Goal: Book appointment/travel/reservation

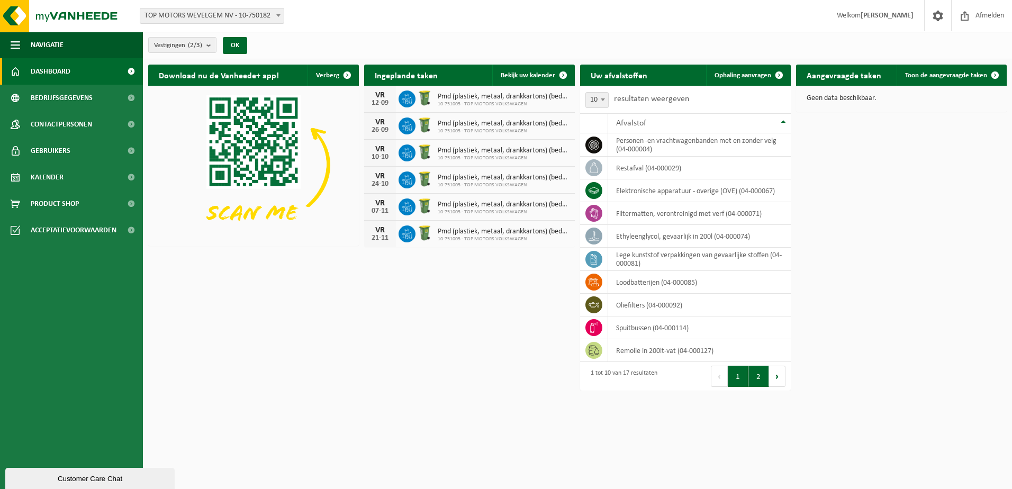
click at [767, 380] on button "2" at bounding box center [758, 376] width 21 height 21
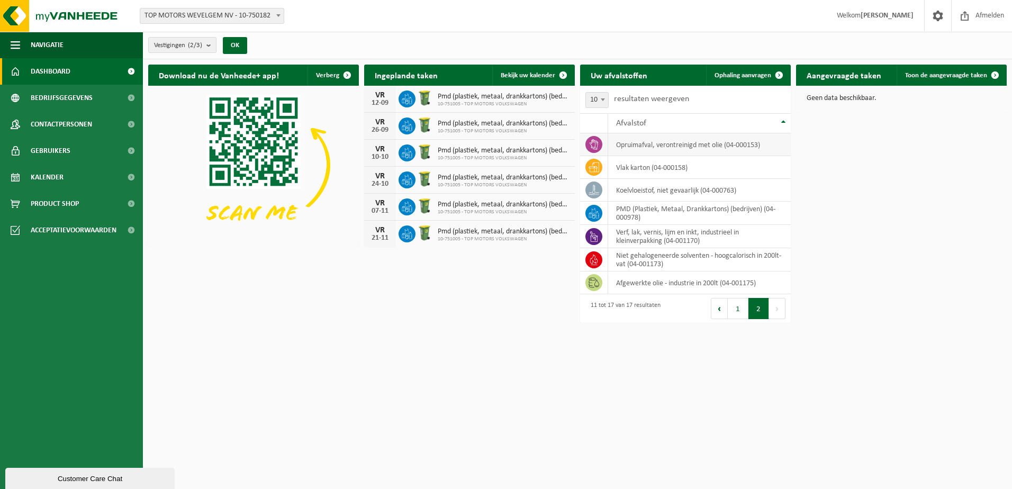
click at [636, 141] on td "opruimafval, verontreinigd met olie (04-000153)" at bounding box center [699, 144] width 183 height 23
click at [598, 141] on icon at bounding box center [593, 144] width 11 height 11
click at [741, 312] on button "1" at bounding box center [737, 308] width 21 height 21
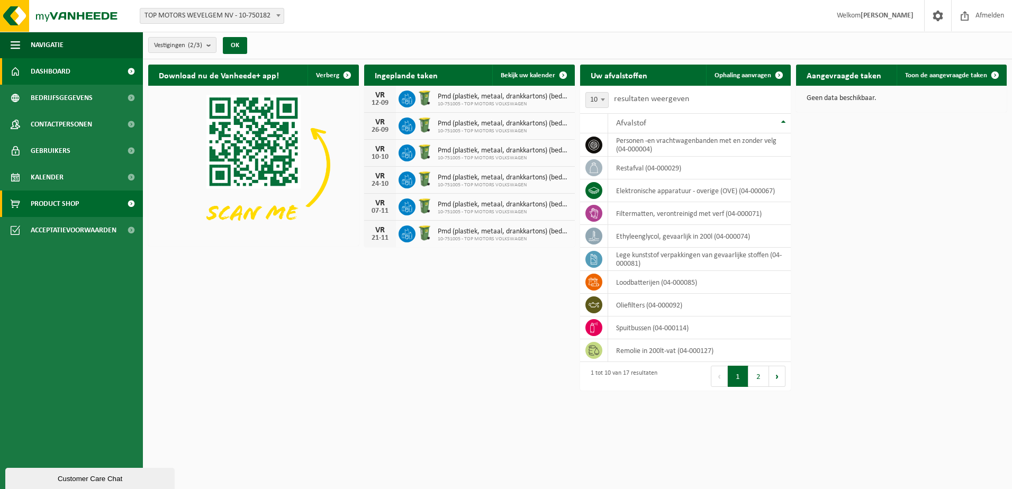
click at [73, 203] on span "Product Shop" at bounding box center [55, 203] width 48 height 26
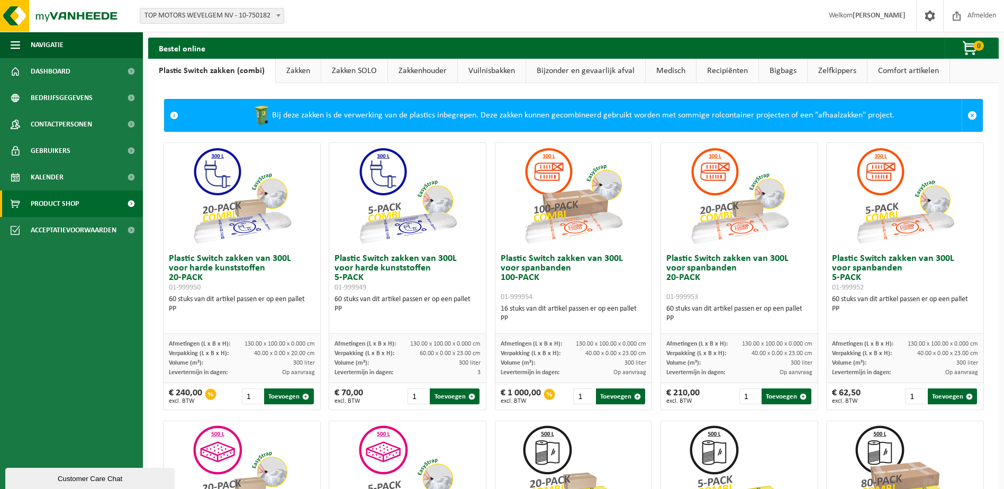
click at [886, 70] on link "Comfort artikelen" at bounding box center [908, 71] width 82 height 24
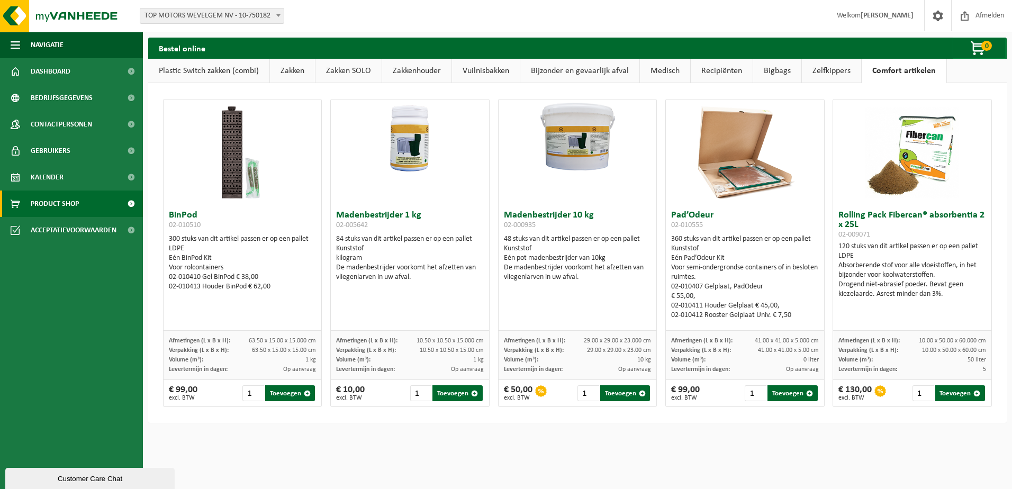
click at [816, 76] on link "Zelfkippers" at bounding box center [831, 71] width 59 height 24
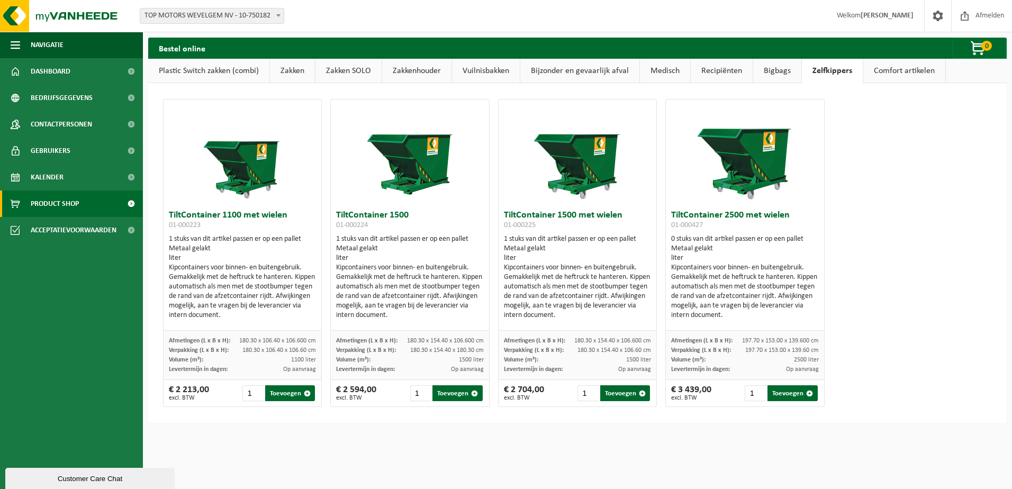
click at [779, 74] on link "Bigbags" at bounding box center [777, 71] width 48 height 24
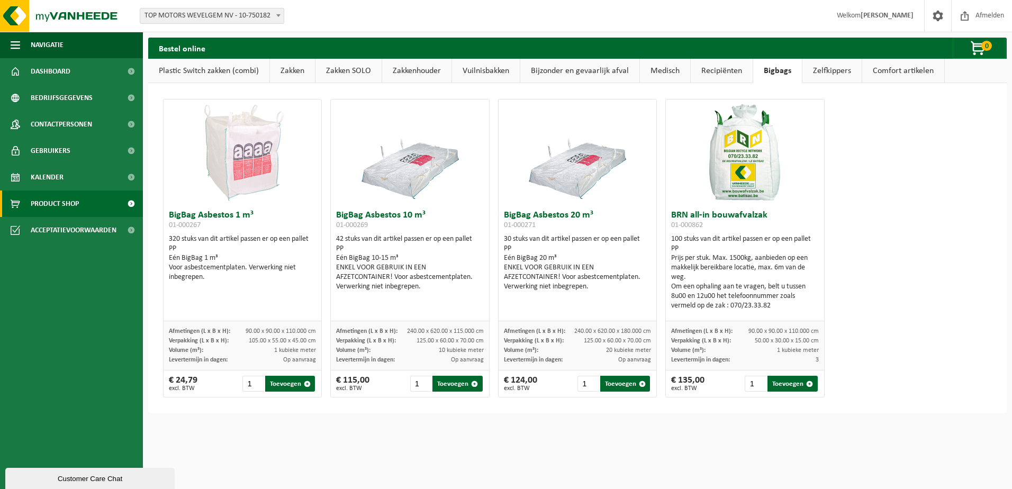
click at [734, 72] on link "Recipiënten" at bounding box center [721, 71] width 62 height 24
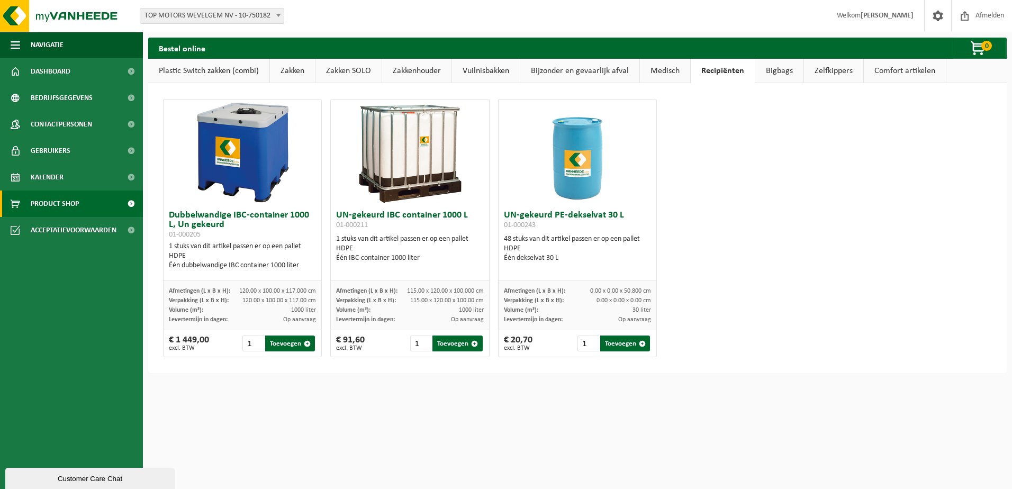
click at [657, 75] on link "Medisch" at bounding box center [665, 71] width 50 height 24
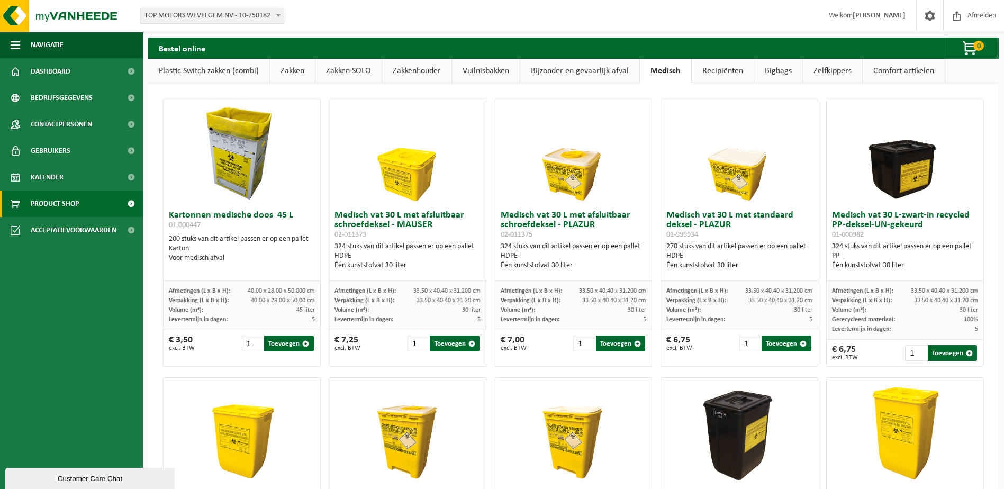
click at [608, 75] on link "Bijzonder en gevaarlijk afval" at bounding box center [579, 71] width 119 height 24
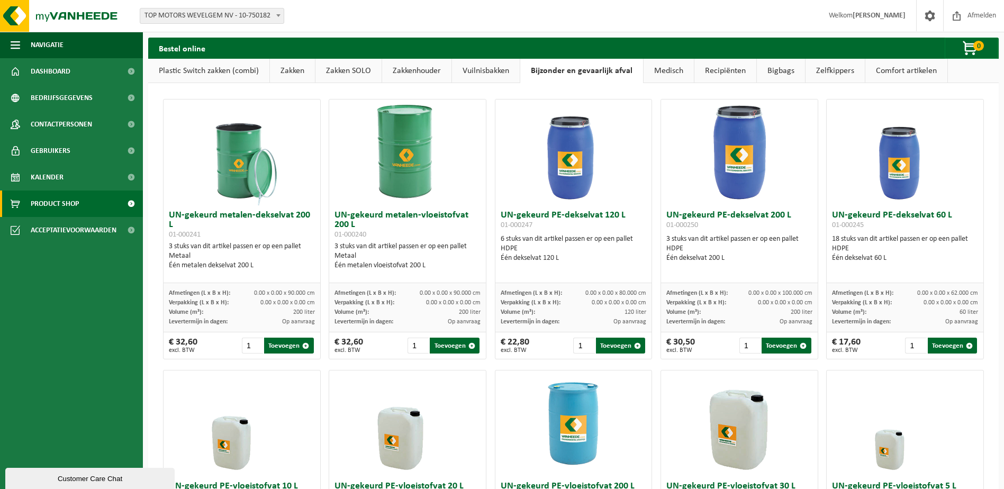
click at [501, 72] on link "Vuilnisbakken" at bounding box center [486, 71] width 68 height 24
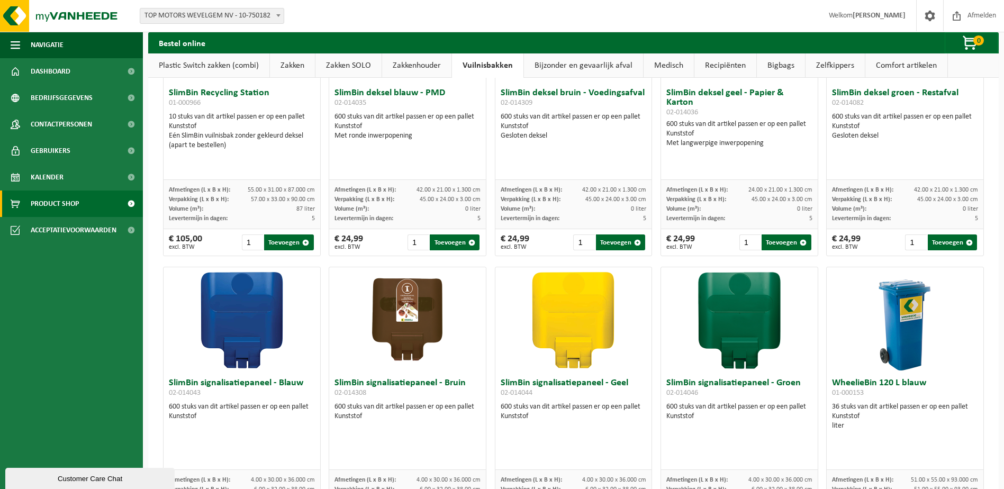
scroll to position [995, 0]
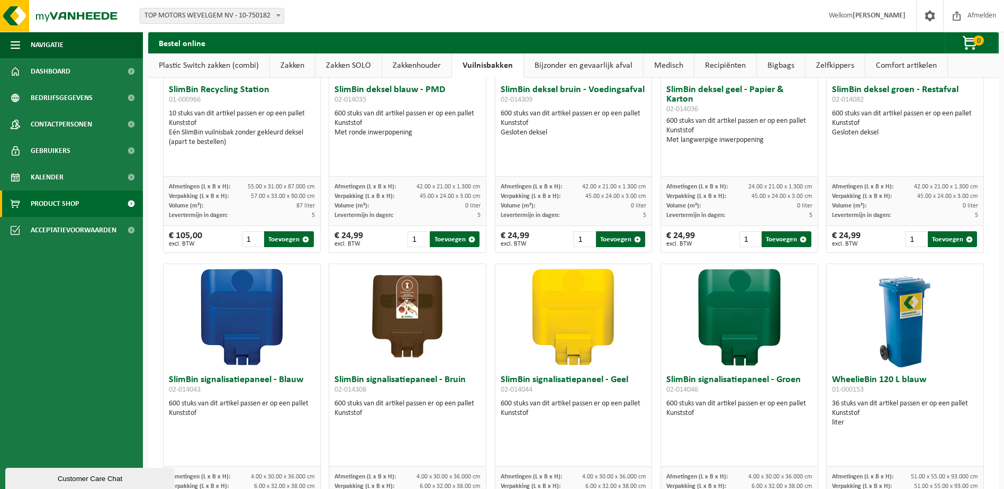
click at [418, 66] on link "Zakkenhouder" at bounding box center [416, 65] width 69 height 24
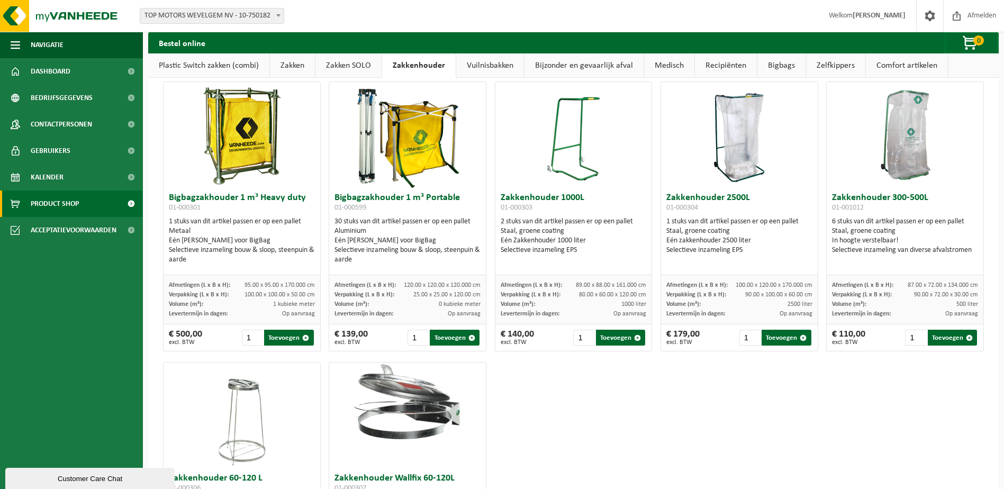
scroll to position [0, 0]
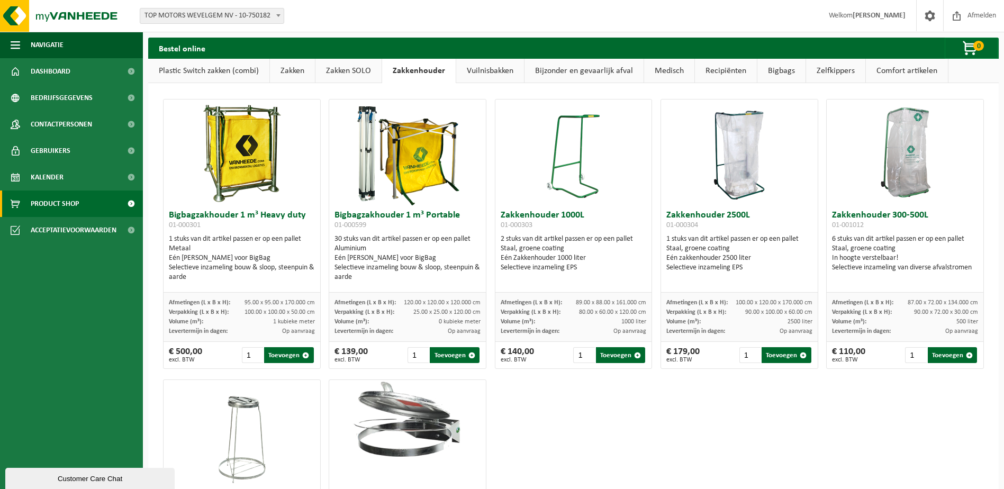
click at [363, 67] on link "Zakken SOLO" at bounding box center [348, 71] width 66 height 24
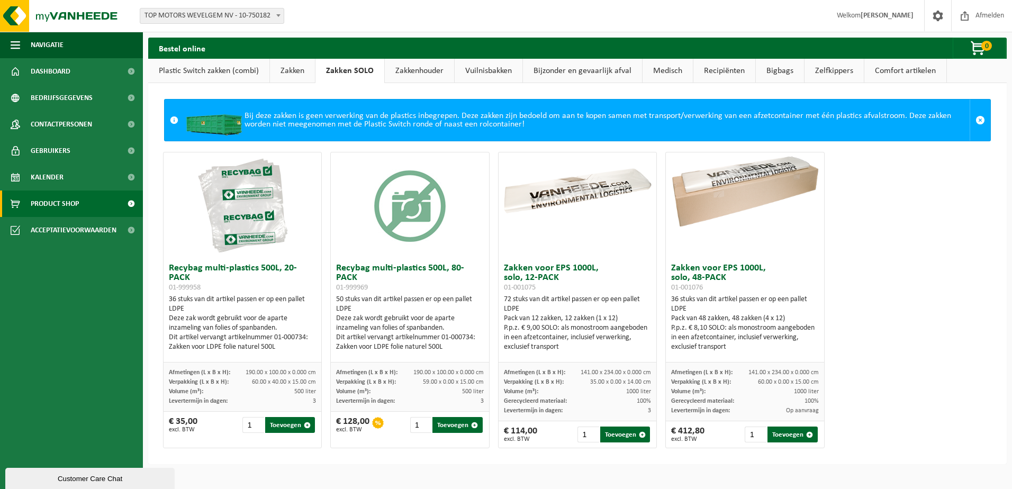
click at [296, 70] on link "Zakken" at bounding box center [292, 71] width 45 height 24
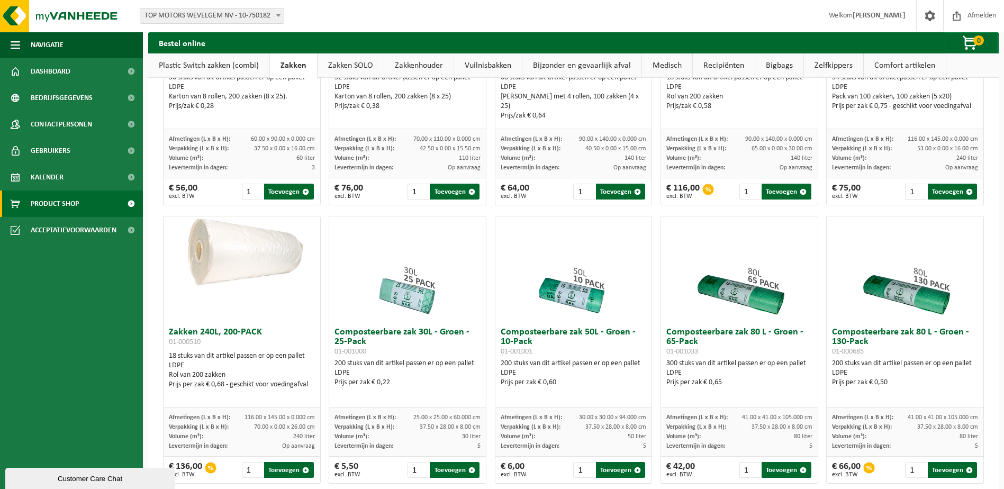
scroll to position [212, 0]
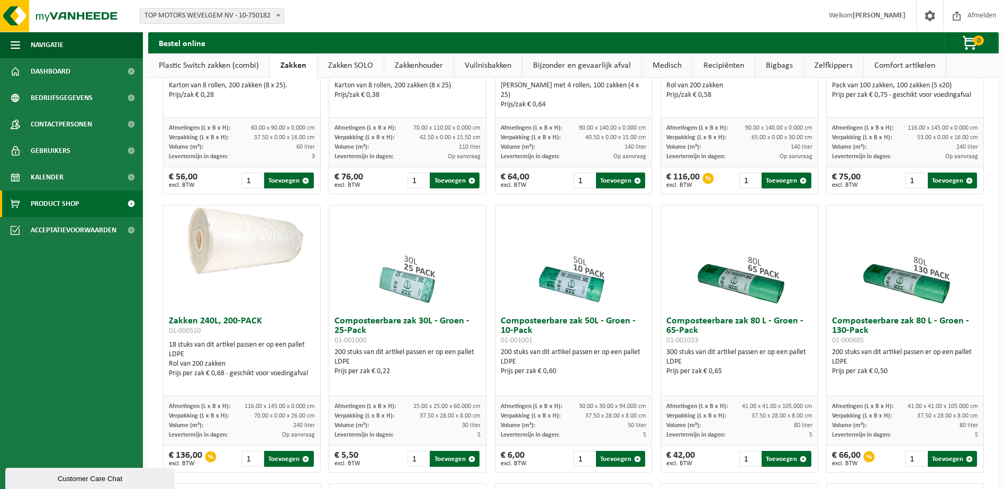
click at [210, 69] on link "Plastic Switch zakken (combi)" at bounding box center [208, 65] width 121 height 24
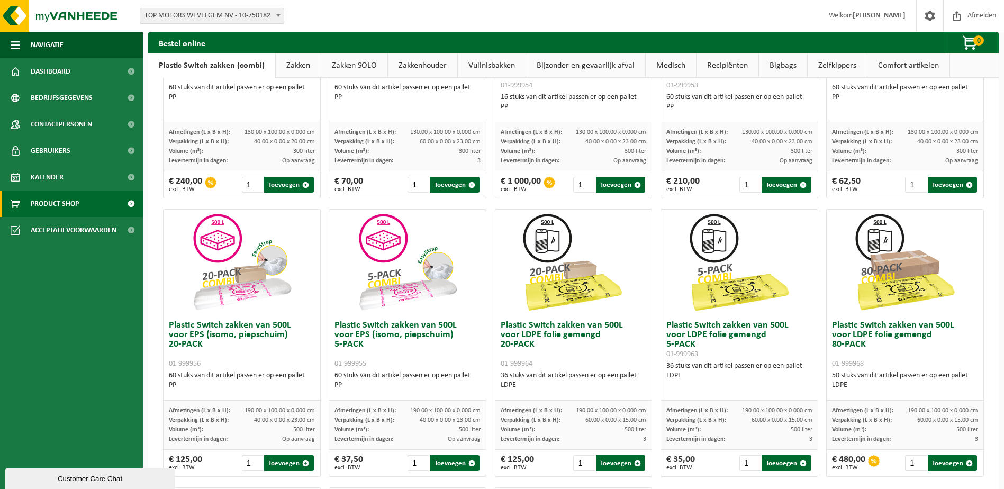
scroll to position [0, 0]
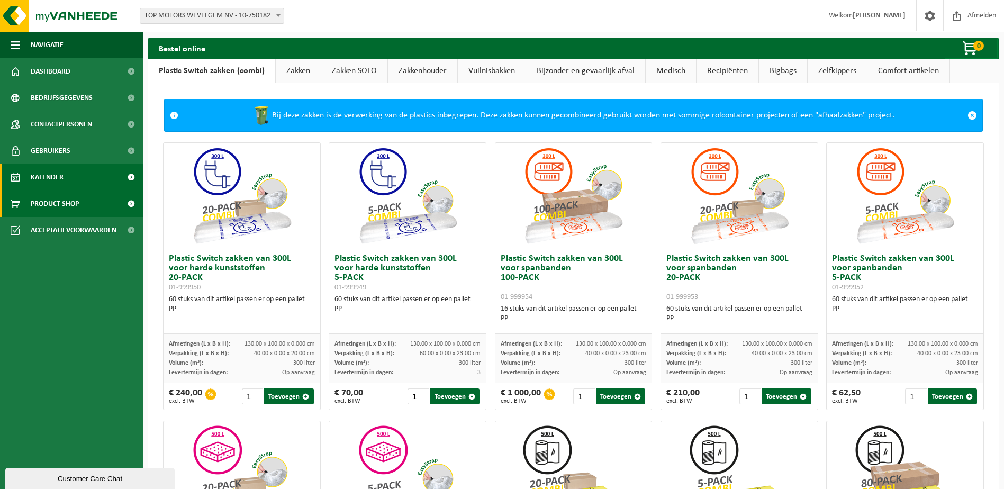
click at [60, 185] on span "Kalender" at bounding box center [47, 177] width 33 height 26
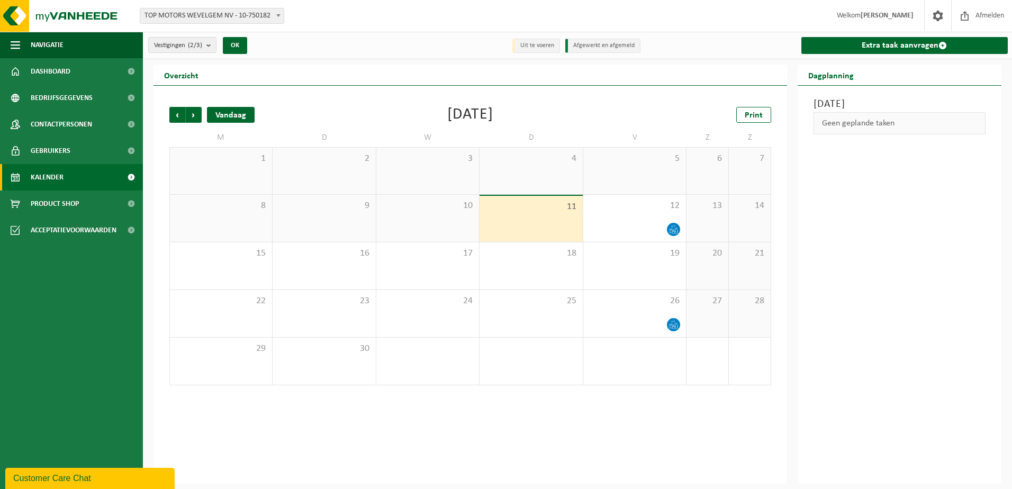
click at [236, 116] on div "Vandaag" at bounding box center [231, 115] width 48 height 16
click at [202, 47] on count "(2/3)" at bounding box center [195, 45] width 14 height 7
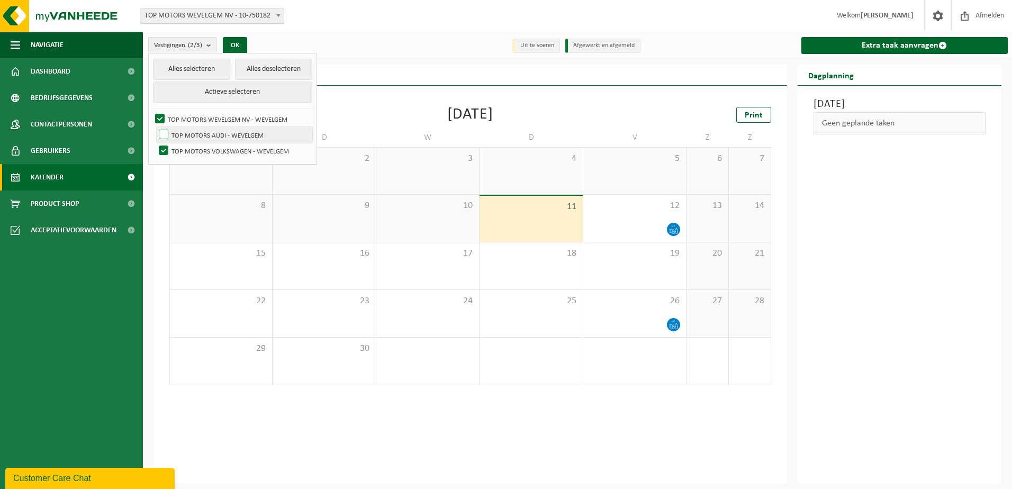
click at [228, 134] on label "TOP MOTORS AUDI - WEVELGEM" at bounding box center [235, 135] width 156 height 16
click at [155, 127] on input "TOP MOTORS AUDI - WEVELGEM" at bounding box center [154, 126] width 1 height 1
checkbox input "true"
click at [239, 42] on button "OK" at bounding box center [235, 45] width 24 height 17
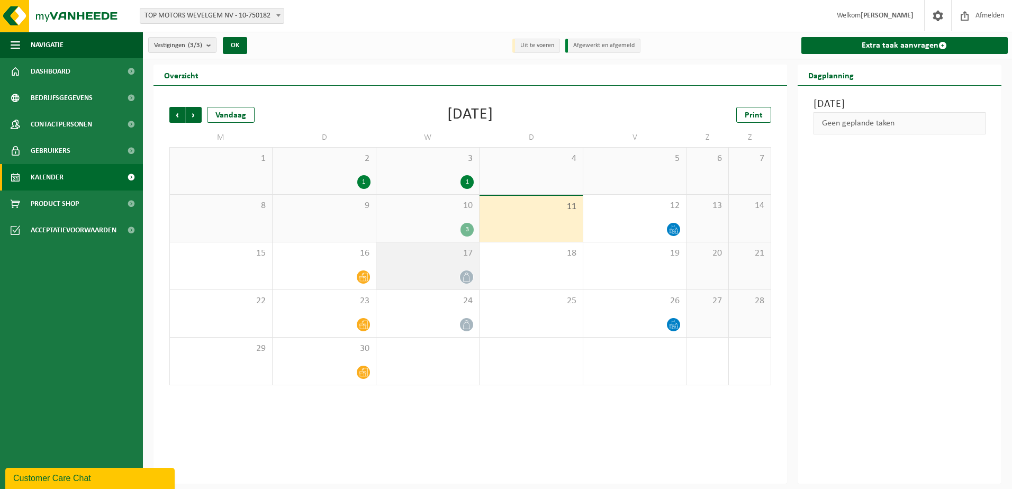
click at [463, 273] on icon at bounding box center [466, 276] width 9 height 9
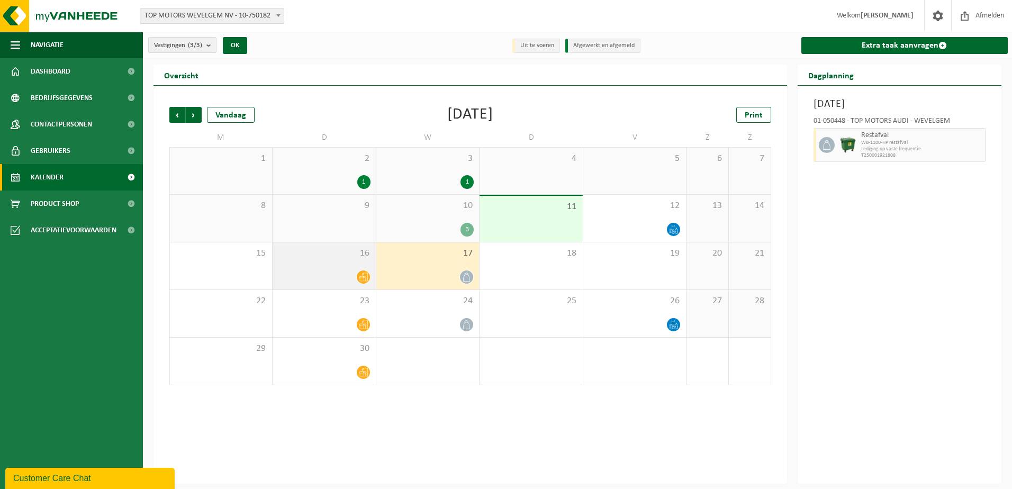
click at [344, 280] on div at bounding box center [324, 277] width 92 height 14
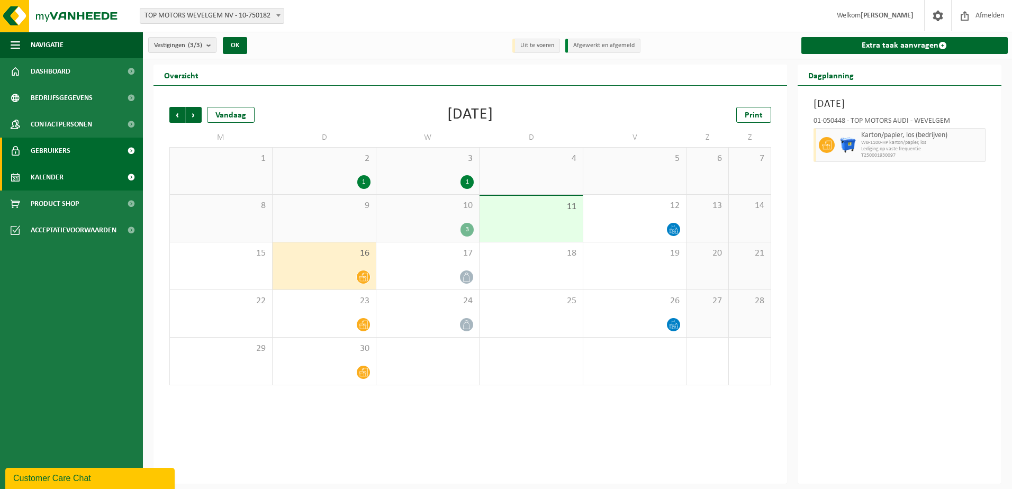
click at [93, 151] on link "Gebruikers" at bounding box center [71, 151] width 143 height 26
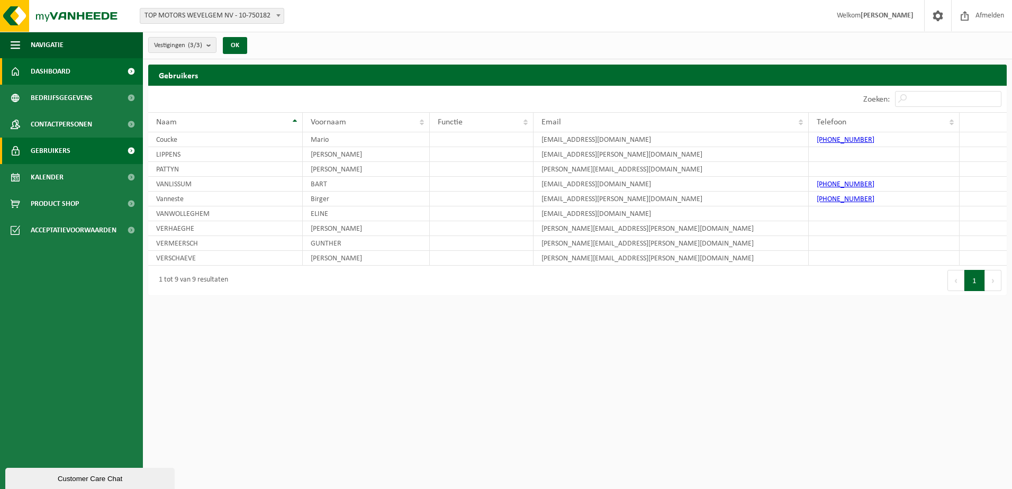
click at [69, 68] on span "Dashboard" at bounding box center [51, 71] width 40 height 26
